Goal: Transaction & Acquisition: Purchase product/service

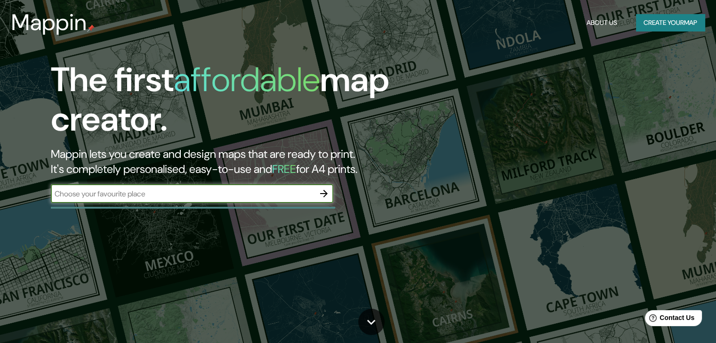
click at [205, 192] on input "text" at bounding box center [182, 194] width 263 height 11
type input "[GEOGRAPHIC_DATA]"
click at [326, 194] on icon "button" at bounding box center [324, 194] width 8 height 8
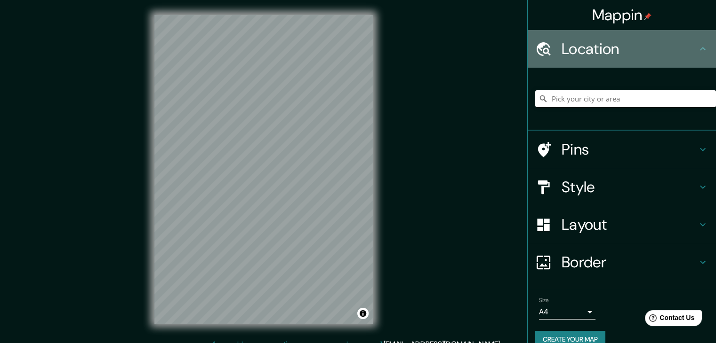
click at [628, 54] on h4 "Location" at bounding box center [628, 49] width 135 height 19
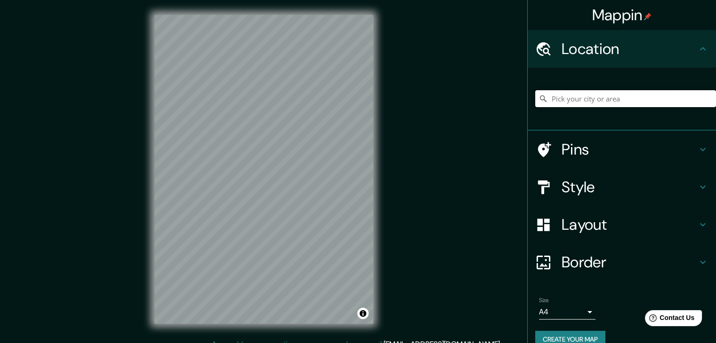
click at [612, 91] on input "Pick your city or area" at bounding box center [625, 98] width 181 height 17
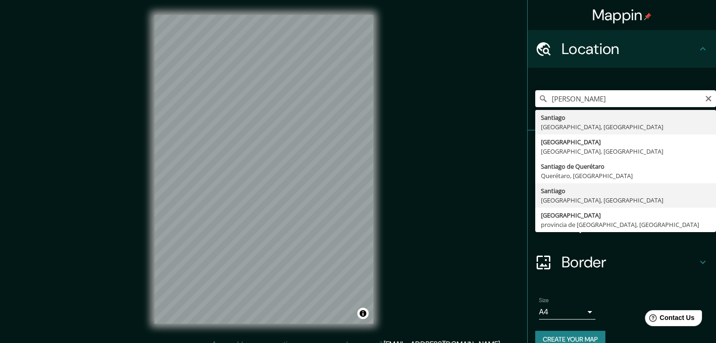
type input "[GEOGRAPHIC_DATA], [GEOGRAPHIC_DATA], [GEOGRAPHIC_DATA]"
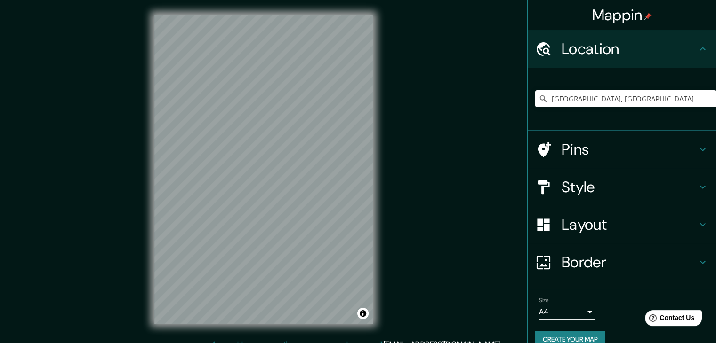
click at [396, 155] on div "Mappin Location [GEOGRAPHIC_DATA], [GEOGRAPHIC_DATA], [GEOGRAPHIC_DATA] Pins St…" at bounding box center [358, 177] width 716 height 354
click at [570, 103] on input "[GEOGRAPHIC_DATA], [GEOGRAPHIC_DATA], [GEOGRAPHIC_DATA]" at bounding box center [625, 98] width 181 height 17
click at [588, 100] on input "[GEOGRAPHIC_DATA], [GEOGRAPHIC_DATA], [GEOGRAPHIC_DATA]" at bounding box center [625, 98] width 181 height 17
click at [674, 101] on input "[GEOGRAPHIC_DATA], [GEOGRAPHIC_DATA], [GEOGRAPHIC_DATA]" at bounding box center [625, 98] width 181 height 17
click at [681, 102] on input "[GEOGRAPHIC_DATA], [GEOGRAPHIC_DATA], [GEOGRAPHIC_DATA]" at bounding box center [625, 98] width 181 height 17
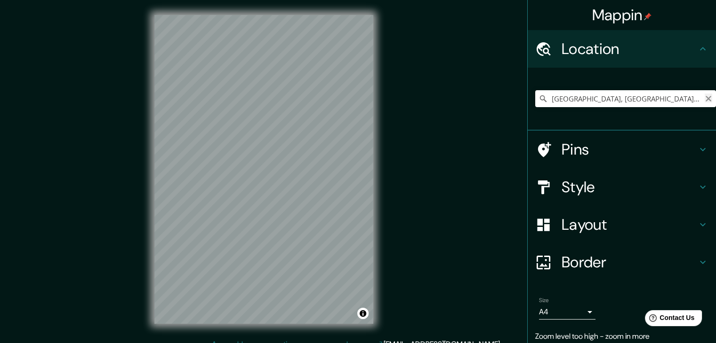
click at [704, 100] on icon "Clear" at bounding box center [708, 99] width 8 height 8
click at [597, 97] on input "Pick your city or area" at bounding box center [625, 98] width 181 height 17
click at [597, 104] on input "Pick your city or area" at bounding box center [625, 98] width 181 height 17
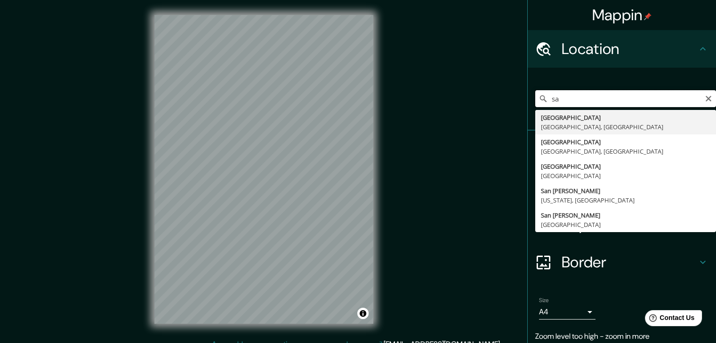
type input "s"
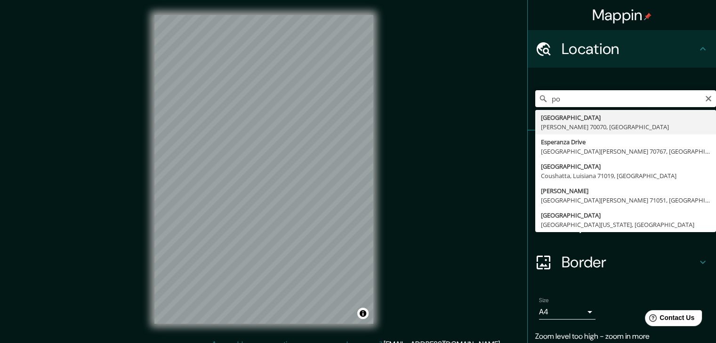
type input "p"
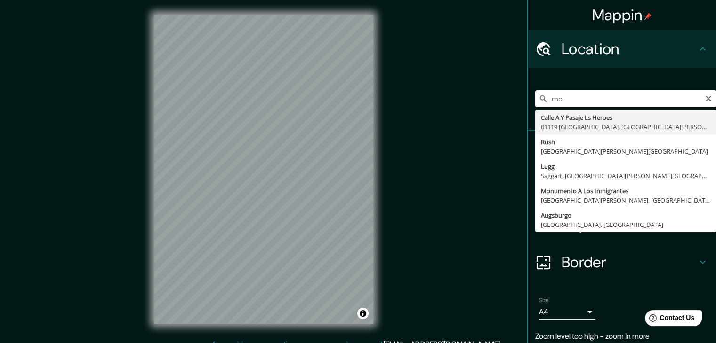
type input "m"
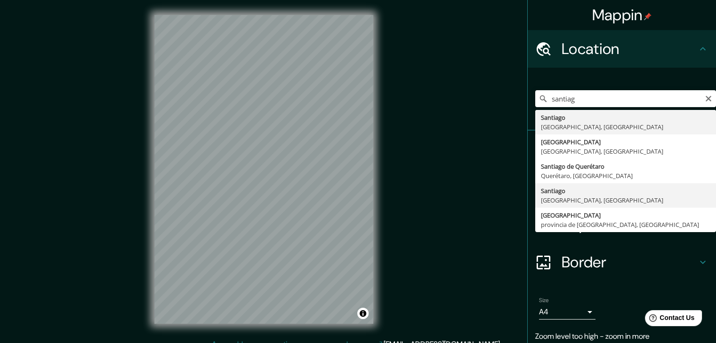
type input "[GEOGRAPHIC_DATA], [GEOGRAPHIC_DATA], [GEOGRAPHIC_DATA]"
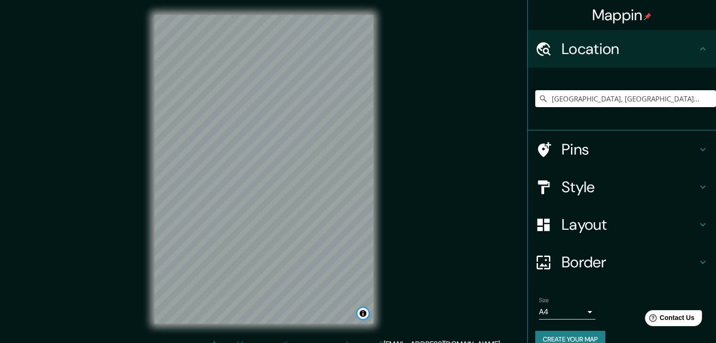
click at [363, 314] on button "Toggle attribution" at bounding box center [362, 313] width 11 height 11
click at [382, 75] on div "© Mapbox © OpenStreetMap Improve this map" at bounding box center [263, 169] width 249 height 339
click at [613, 185] on h4 "Style" at bounding box center [628, 187] width 135 height 19
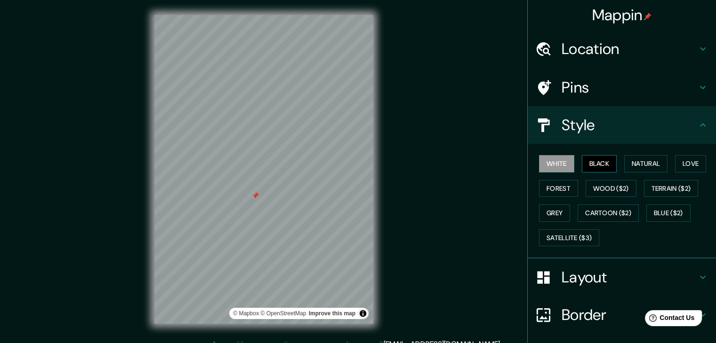
click at [599, 167] on button "Black" at bounding box center [598, 163] width 35 height 17
click at [630, 164] on button "Natural" at bounding box center [645, 163] width 43 height 17
click at [298, 0] on html "Mappin Location [GEOGRAPHIC_DATA], [GEOGRAPHIC_DATA], [GEOGRAPHIC_DATA] Pins St…" at bounding box center [358, 171] width 716 height 343
click at [326, 8] on div "© Mapbox © OpenStreetMap Improve this map" at bounding box center [263, 169] width 249 height 339
click at [375, 260] on div "© Mapbox © OpenStreetMap Improve this map" at bounding box center [263, 169] width 249 height 339
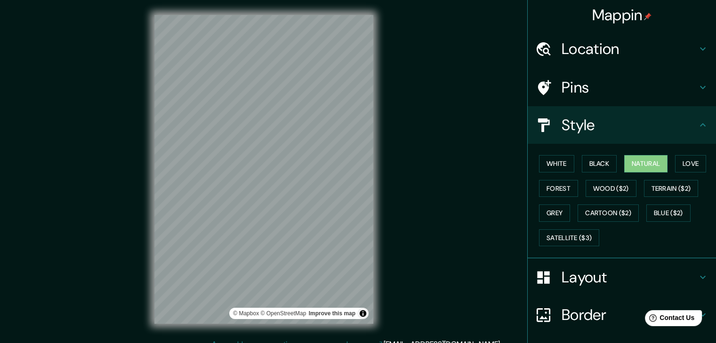
click at [378, 236] on div "© Mapbox © OpenStreetMap Improve this map" at bounding box center [263, 169] width 249 height 339
click at [394, 263] on div "Mappin Location [GEOGRAPHIC_DATA], [GEOGRAPHIC_DATA], [GEOGRAPHIC_DATA] Pins St…" at bounding box center [358, 177] width 716 height 354
click at [592, 207] on button "Cartoon ($2)" at bounding box center [607, 213] width 61 height 17
click at [295, 6] on div "© Mapbox © OpenStreetMap Improve this map" at bounding box center [263, 169] width 249 height 339
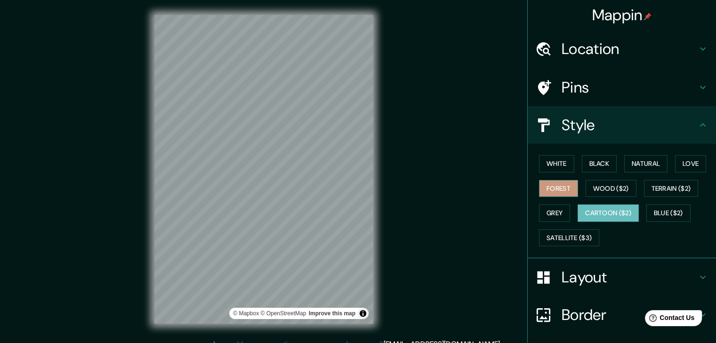
click at [547, 182] on button "Forest" at bounding box center [558, 188] width 39 height 17
click at [554, 169] on button "White" at bounding box center [556, 163] width 35 height 17
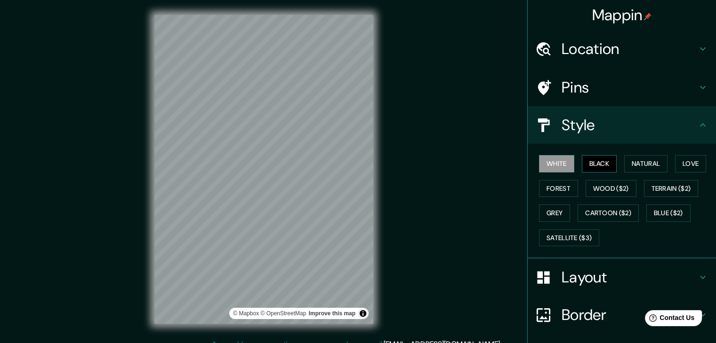
click at [583, 161] on button "Black" at bounding box center [598, 163] width 35 height 17
click at [630, 162] on button "Natural" at bounding box center [645, 163] width 43 height 17
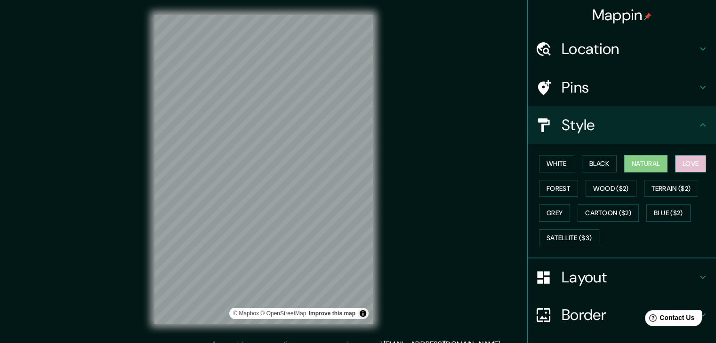
click at [680, 164] on button "Love" at bounding box center [690, 163] width 31 height 17
click at [554, 184] on button "Forest" at bounding box center [558, 188] width 39 height 17
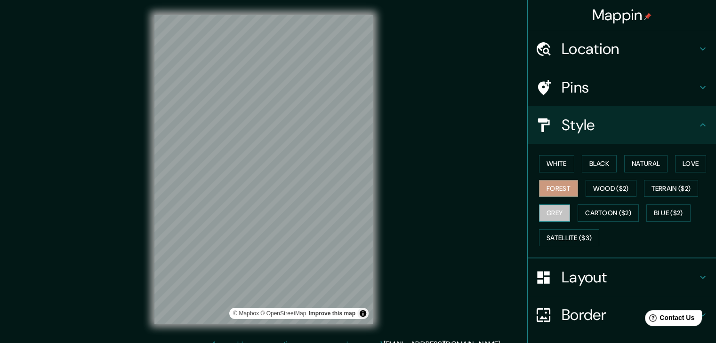
click at [555, 207] on button "Grey" at bounding box center [554, 213] width 31 height 17
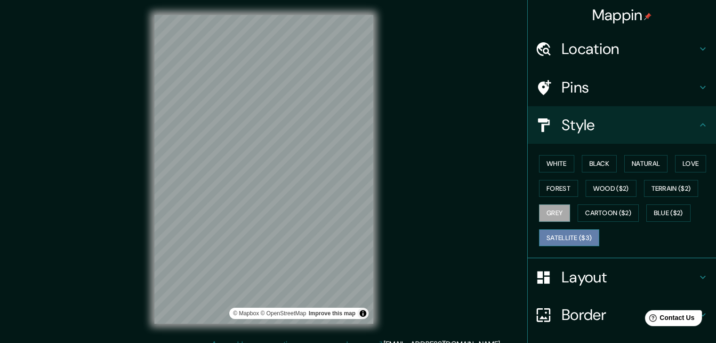
click at [583, 238] on button "Satellite ($3)" at bounding box center [569, 238] width 60 height 17
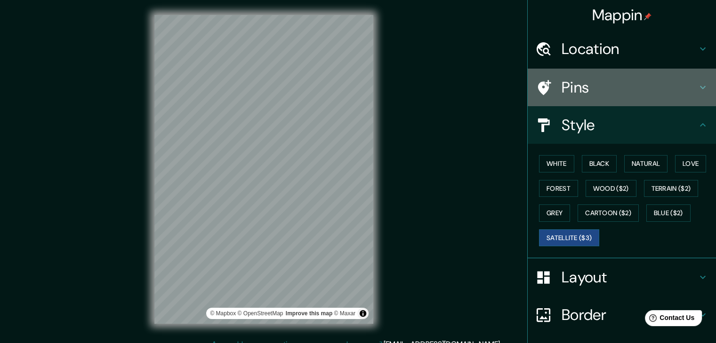
click at [669, 90] on h4 "Pins" at bounding box center [628, 87] width 135 height 19
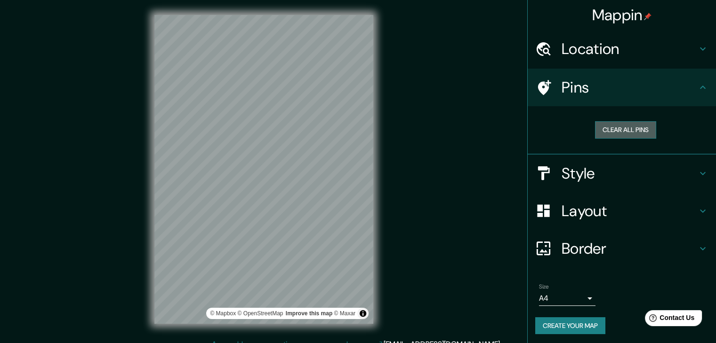
click at [624, 128] on button "Clear all pins" at bounding box center [625, 129] width 61 height 17
click at [673, 87] on h4 "Pins" at bounding box center [628, 87] width 135 height 19
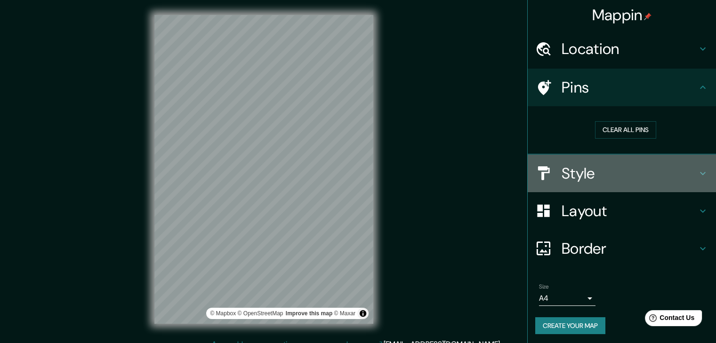
click at [618, 161] on div "Style" at bounding box center [621, 174] width 188 height 38
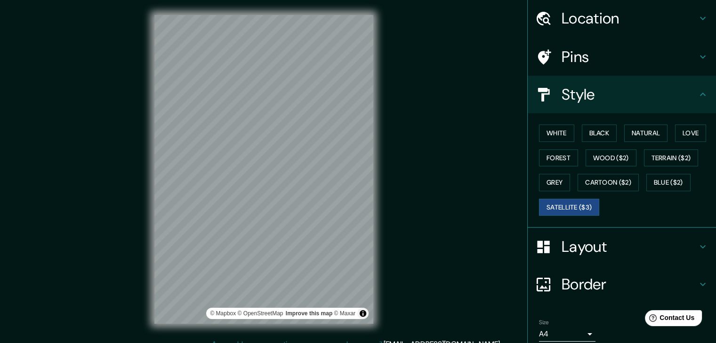
scroll to position [68, 0]
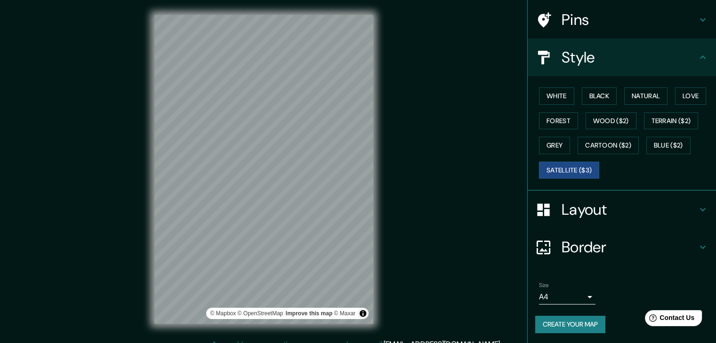
click at [405, 145] on div "Mappin Location [GEOGRAPHIC_DATA], [GEOGRAPHIC_DATA], [GEOGRAPHIC_DATA] Pins St…" at bounding box center [358, 177] width 716 height 354
